Goal: Task Accomplishment & Management: Manage account settings

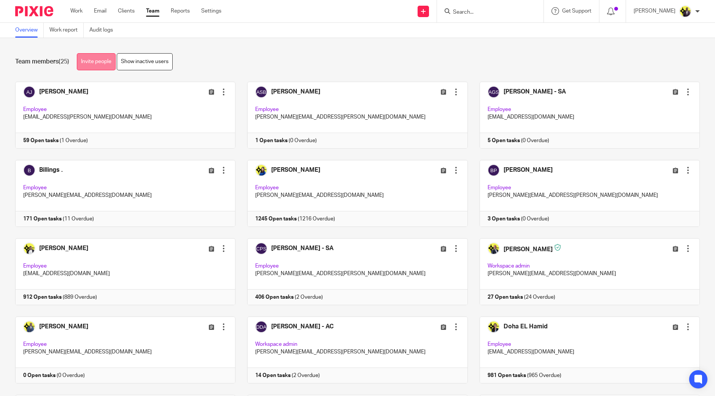
click at [104, 65] on link "Invite people" at bounding box center [96, 61] width 39 height 17
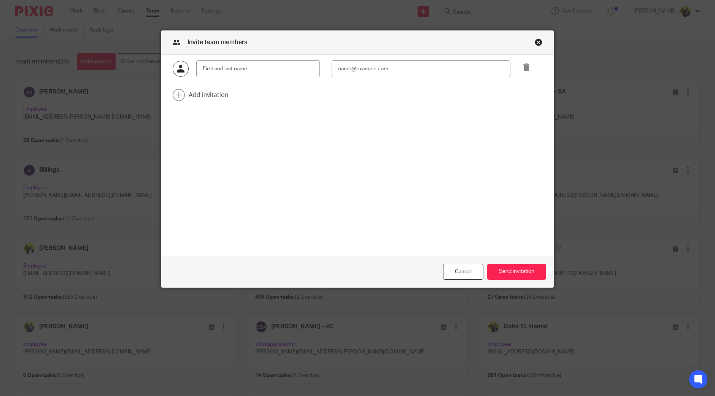
drag, startPoint x: 258, startPoint y: 70, endPoint x: 263, endPoint y: 71, distance: 5.1
click at [257, 70] on input "text" at bounding box center [258, 68] width 124 height 17
type input "Tushar Singal <tushar.singal@confiancebizsol.com>"
drag, startPoint x: 354, startPoint y: 71, endPoint x: 387, endPoint y: 69, distance: 33.1
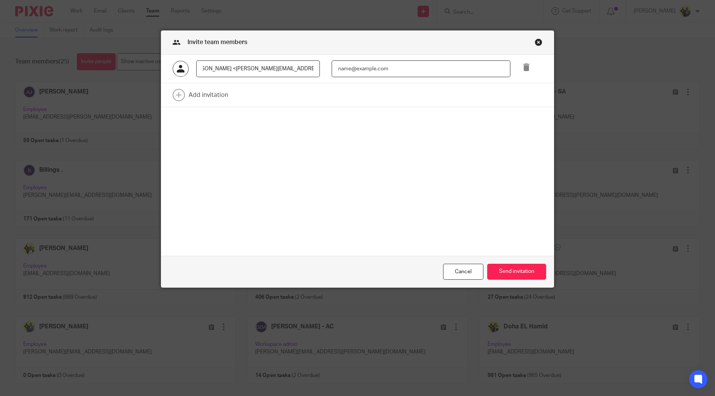
click at [354, 71] on input "email" at bounding box center [421, 68] width 179 height 17
paste input "Tushar Singal <tushar.singal@confiancebizsol.com>"
click at [373, 69] on input "Tushar Singal <tushar.singal@confiancebizsol.com>" at bounding box center [421, 68] width 179 height 17
click at [464, 66] on input "tushar.singal@confiancebizsol.com>" at bounding box center [421, 68] width 179 height 17
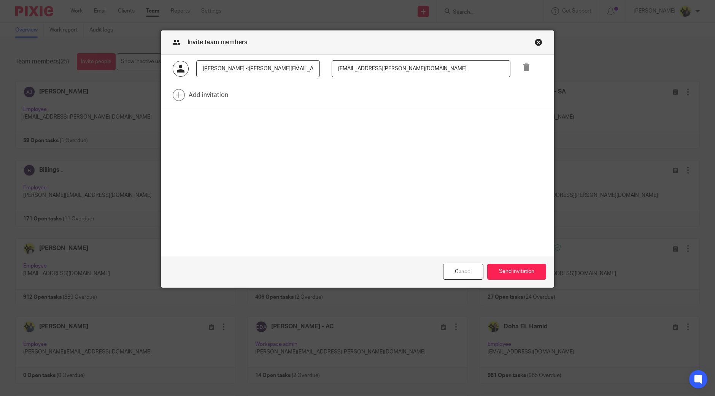
type input "tushar.singal@confiancebizsol.com"
drag, startPoint x: 233, startPoint y: 68, endPoint x: 458, endPoint y: 70, distance: 225.1
click at [458, 70] on div "Tushar Singal <tushar.singal@confiancebizsol.com> tushar.singal@confiancebizsol…" at bounding box center [351, 68] width 381 height 17
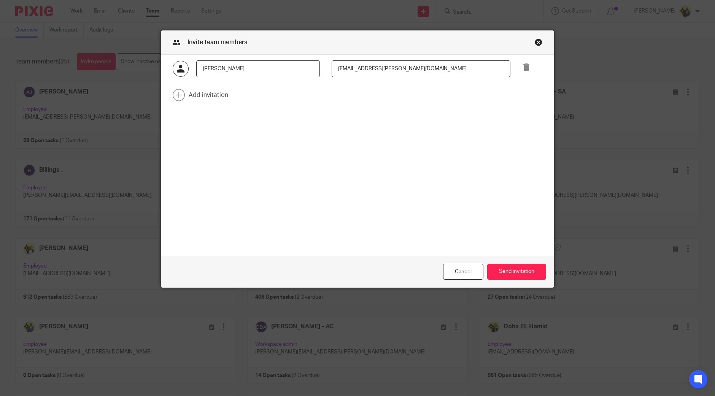
click at [253, 71] on input "Tushar Singal" at bounding box center [258, 68] width 124 height 17
type input "Tushar Singal"
click at [526, 268] on button "Send invitation" at bounding box center [516, 272] width 59 height 16
